Goal: Navigation & Orientation: Find specific page/section

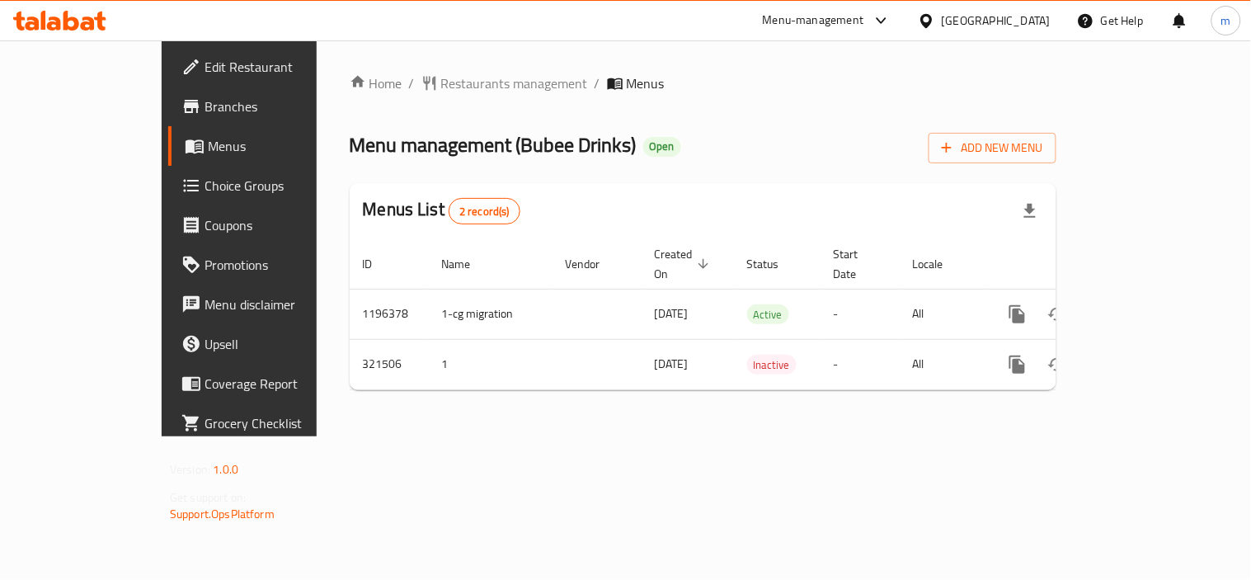
click at [995, 15] on div "[GEOGRAPHIC_DATA]" at bounding box center [996, 21] width 109 height 18
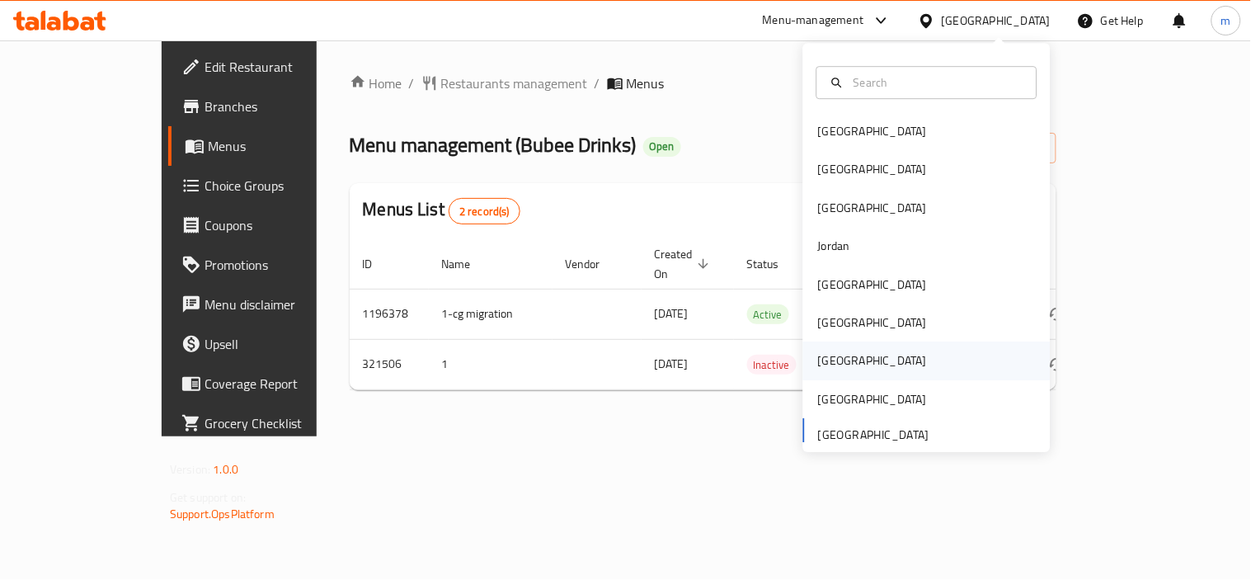
click at [828, 349] on div "[GEOGRAPHIC_DATA]" at bounding box center [872, 361] width 135 height 38
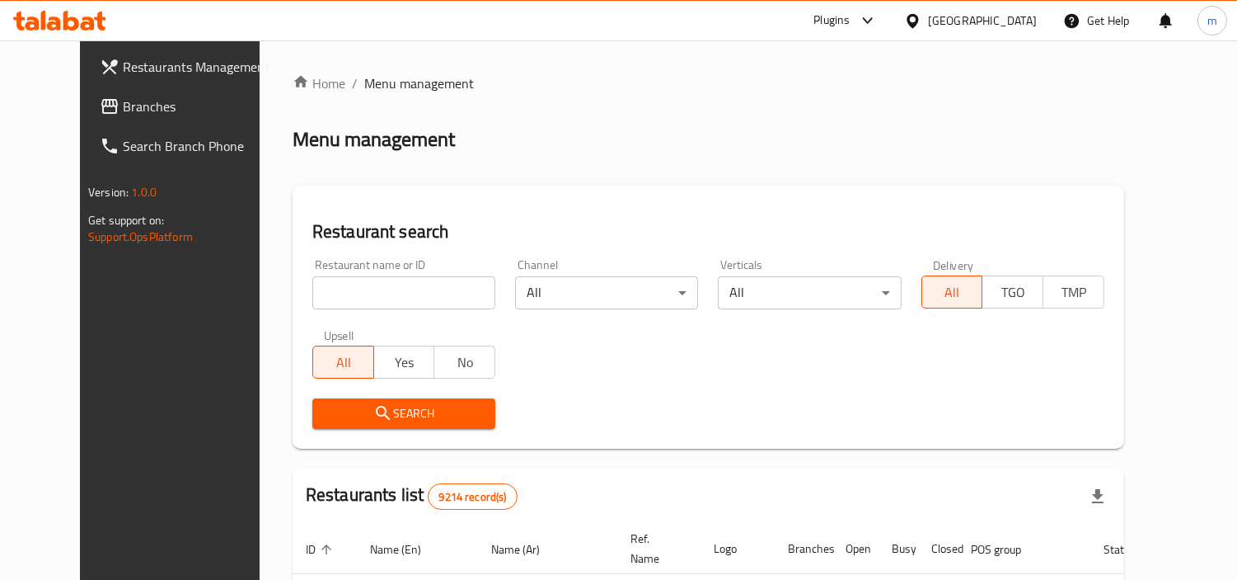
click at [101, 118] on link "Branches" at bounding box center [187, 107] width 200 height 40
